Goal: Ask a question

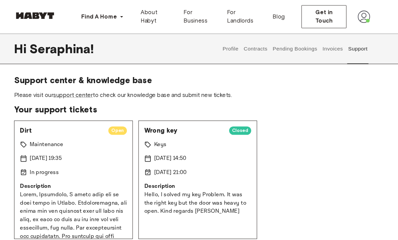
click at [43, 155] on p "[DATE] 19:35" at bounding box center [57, 153] width 31 height 8
click at [33, 127] on span "Dirt" at bounding box center [73, 126] width 80 height 8
click at [27, 122] on div "Dirt Open Maintenance [DATE] 19:35 In progress Description" at bounding box center [84, 174] width 115 height 115
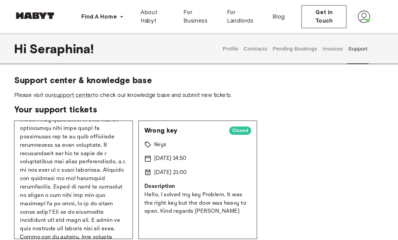
scroll to position [169, 0]
click at [65, 93] on link "support center" at bounding box center [84, 92] width 38 height 6
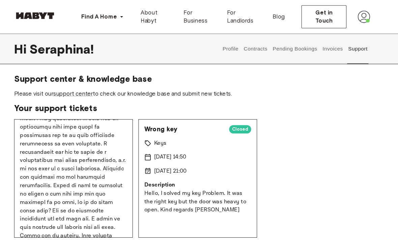
scroll to position [0, 0]
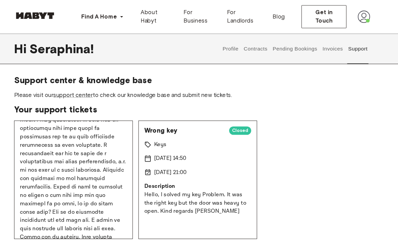
click at [353, 48] on button "Support" at bounding box center [359, 47] width 21 height 30
click at [355, 41] on button "Support" at bounding box center [359, 47] width 21 height 30
click at [63, 87] on section "Support center & knowledge base Please visit our support center to check our kn…" at bounding box center [199, 84] width 344 height 23
click at [65, 89] on link "support center" at bounding box center [84, 92] width 38 height 6
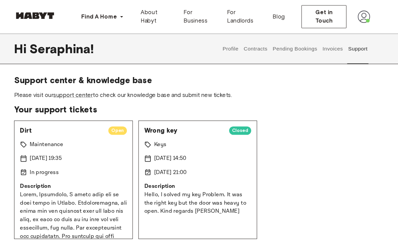
scroll to position [0, 0]
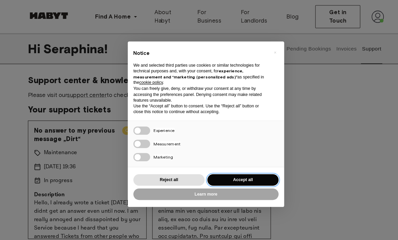
click at [241, 175] on button "Accept all" at bounding box center [234, 174] width 69 height 11
